Goal: Check status: Check status

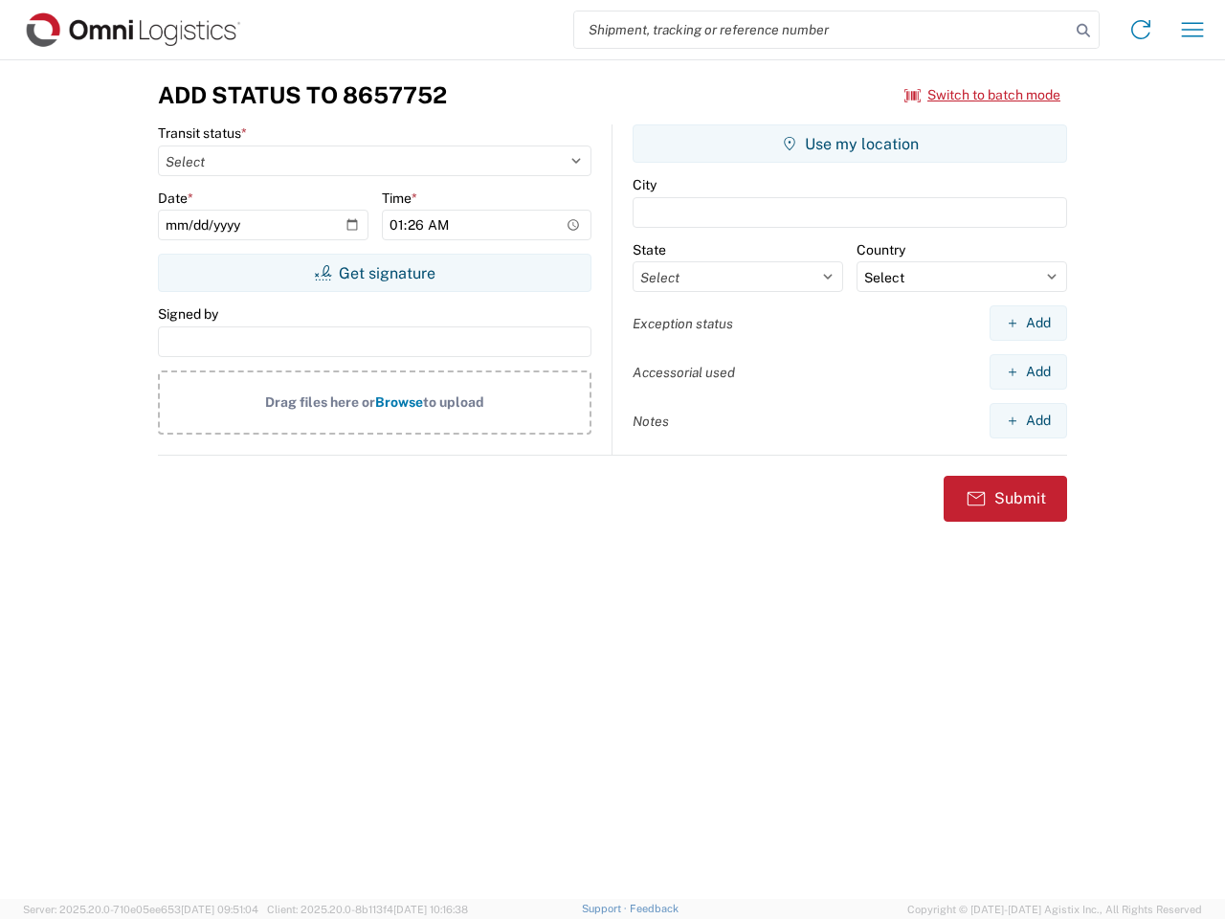
click at [822, 30] on input "search" at bounding box center [822, 29] width 496 height 36
click at [1083, 31] on icon at bounding box center [1083, 30] width 27 height 27
click at [1141, 30] on icon at bounding box center [1140, 29] width 31 height 31
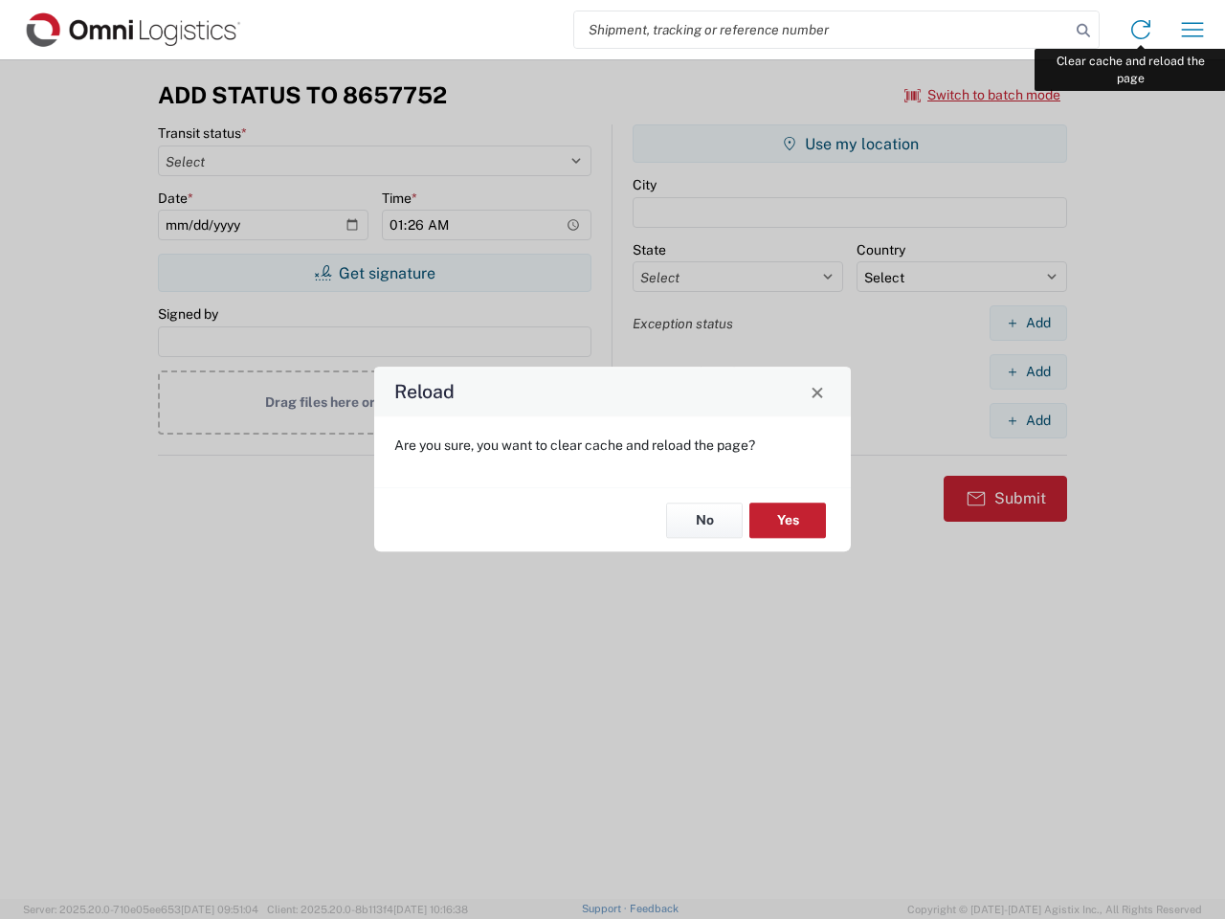
click at [1192, 30] on div "Reload Are you sure, you want to clear cache and reload the page? No Yes" at bounding box center [612, 459] width 1225 height 919
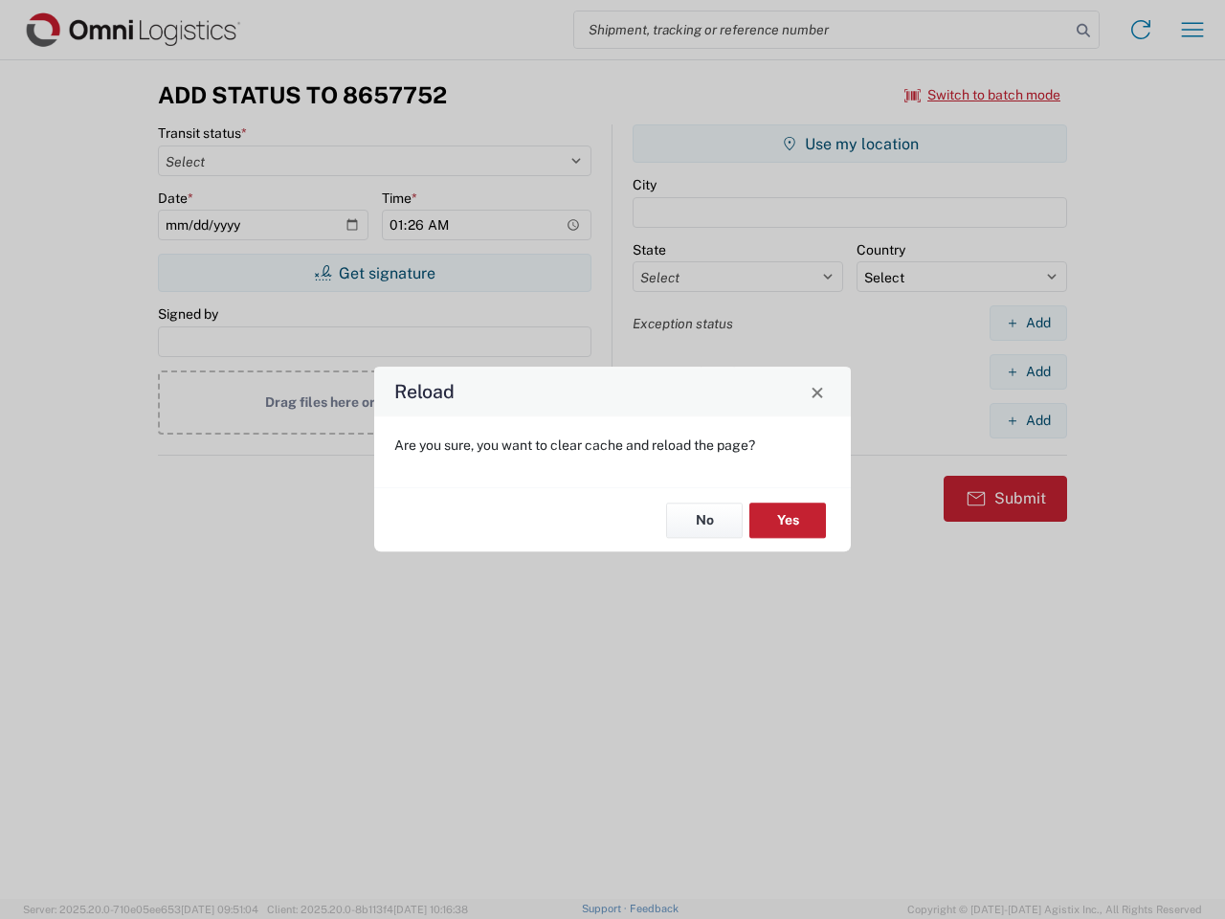
click at [983, 95] on div "Reload Are you sure, you want to clear cache and reload the page? No Yes" at bounding box center [612, 459] width 1225 height 919
click at [374, 273] on div "Reload Are you sure, you want to clear cache and reload the page? No Yes" at bounding box center [612, 459] width 1225 height 919
click at [850, 144] on div "Reload Are you sure, you want to clear cache and reload the page? No Yes" at bounding box center [612, 459] width 1225 height 919
click at [1028, 323] on div "Reload Are you sure, you want to clear cache and reload the page? No Yes" at bounding box center [612, 459] width 1225 height 919
click at [1028, 371] on div "Reload Are you sure, you want to clear cache and reload the page? No Yes" at bounding box center [612, 459] width 1225 height 919
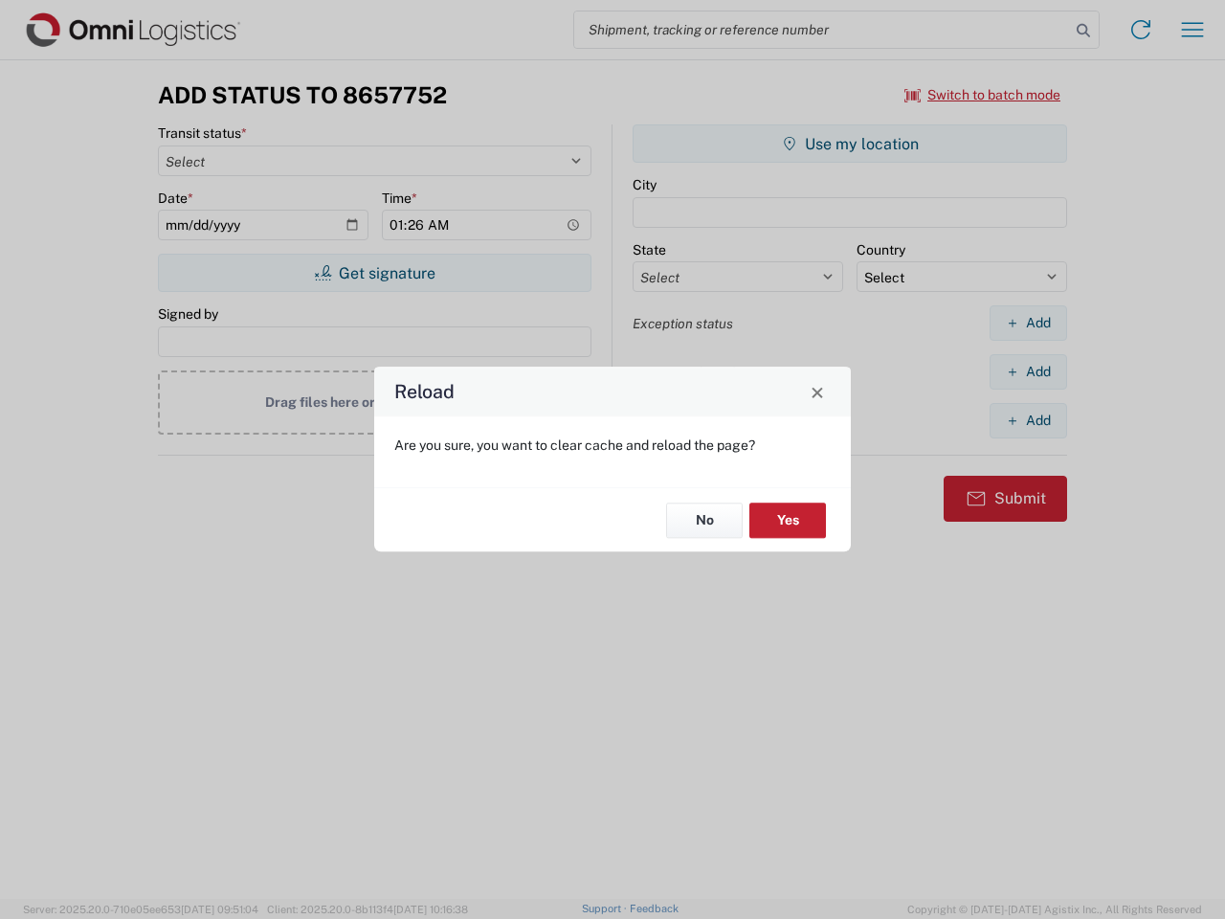
click at [1028, 420] on div "Reload Are you sure, you want to clear cache and reload the page? No Yes" at bounding box center [612, 459] width 1225 height 919
